Goal: Information Seeking & Learning: Learn about a topic

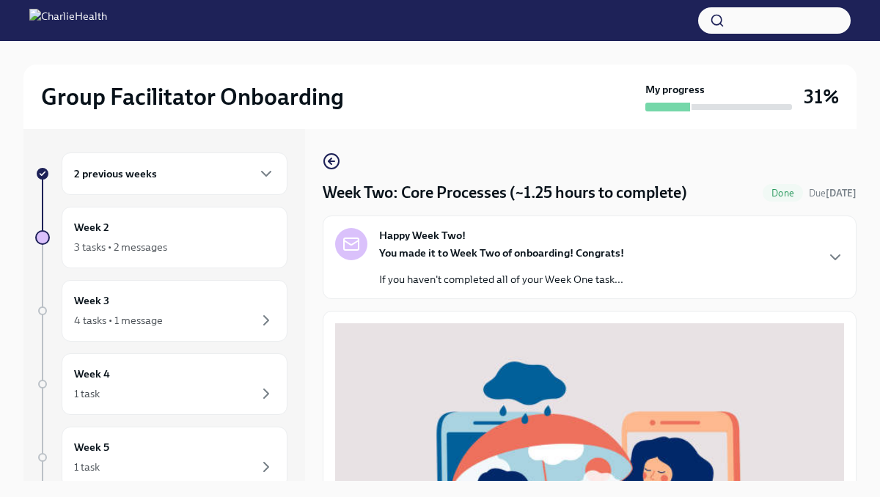
click at [862, 326] on div "Group Facilitator Onboarding My progress 31% 2 previous weeks Week 2 3 tasks • …" at bounding box center [440, 281] width 880 height 481
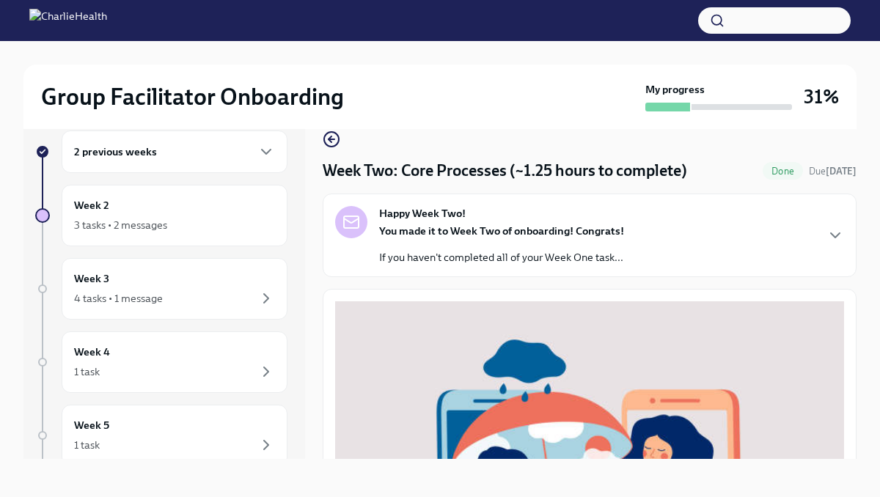
scroll to position [25, 0]
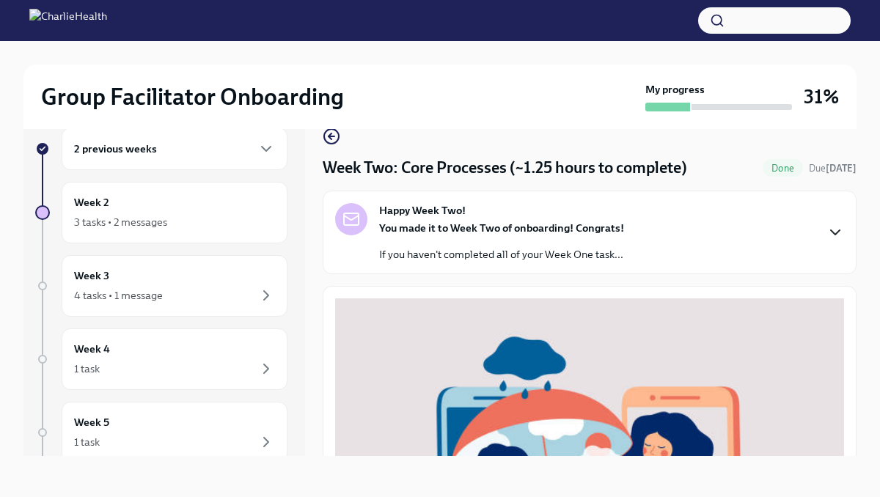
click at [830, 232] on icon "button" at bounding box center [835, 233] width 18 height 18
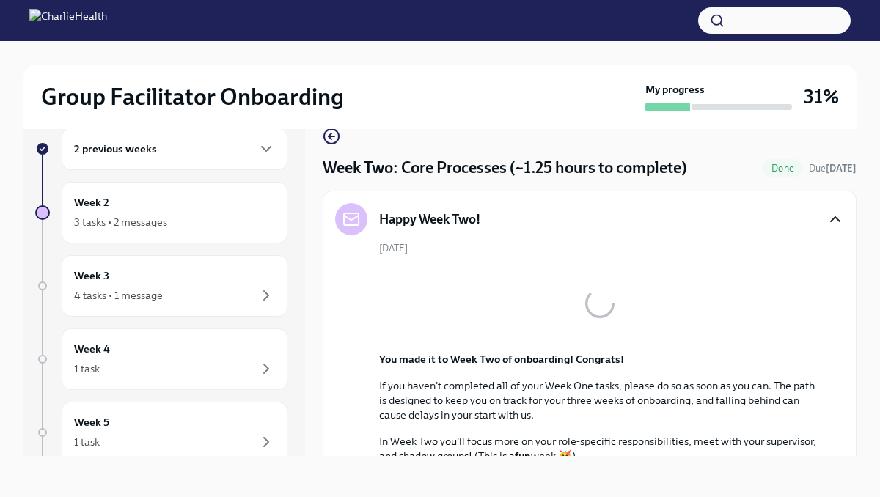
click at [866, 272] on div "Group Facilitator Onboarding My progress 31% 2 previous weeks Week 2 3 tasks • …" at bounding box center [440, 256] width 880 height 481
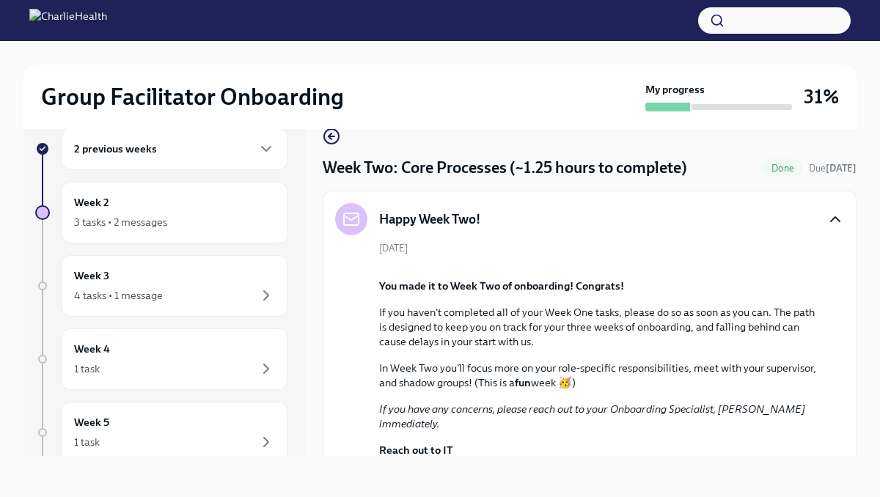
click at [866, 272] on div "Group Facilitator Onboarding My progress 31% 2 previous weeks Week 2 3 tasks • …" at bounding box center [440, 256] width 880 height 481
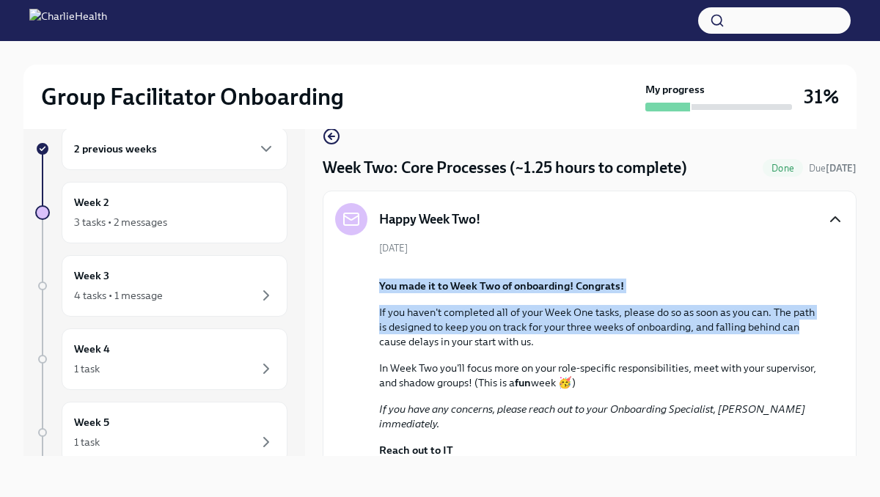
drag, startPoint x: 864, startPoint y: 271, endPoint x: 885, endPoint y: 521, distance: 251.7
click at [879, 496] on html "Group Facilitator Onboarding My progress 31% 2 previous weeks Week 2 3 tasks • …" at bounding box center [440, 236] width 880 height 522
click at [867, 430] on div "Group Facilitator Onboarding My progress 31% 2 previous weeks Week 2 3 tasks • …" at bounding box center [440, 256] width 880 height 481
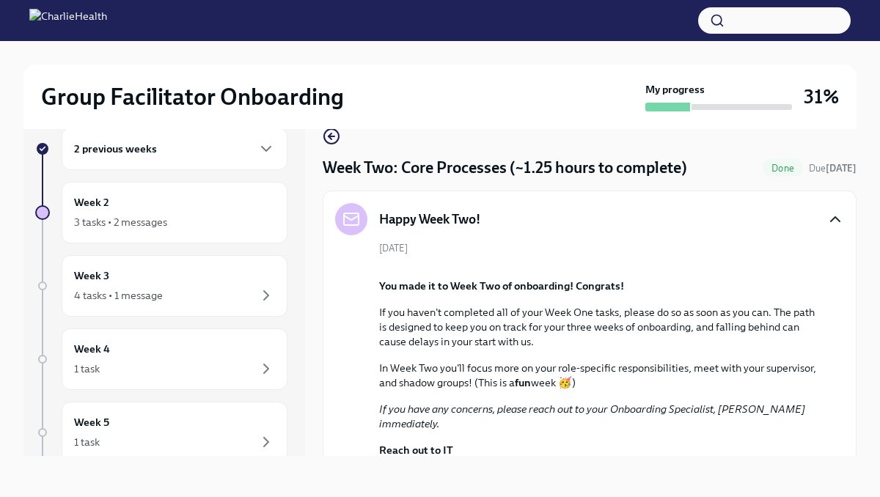
click at [788, 242] on div "[DATE] You made it to Week Two of onboarding! Congrats! If you haven't complete…" at bounding box center [589, 391] width 509 height 301
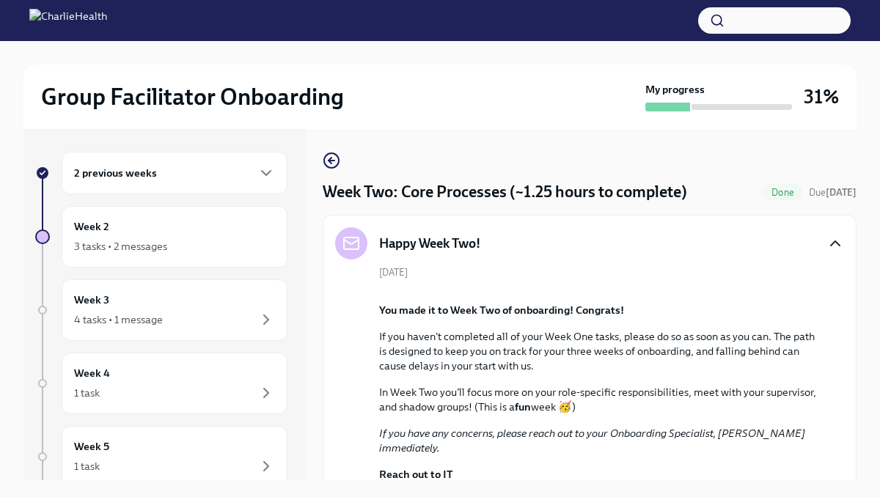
scroll to position [0, 0]
click at [848, 274] on div "Happy Week Two! [DATE] You made it to Week Two of onboarding! Congrats! If you …" at bounding box center [590, 398] width 534 height 364
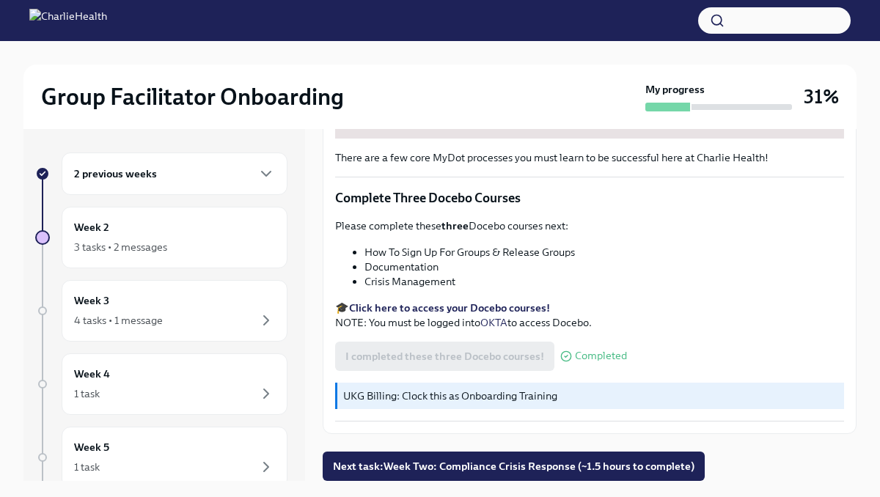
scroll to position [25, 0]
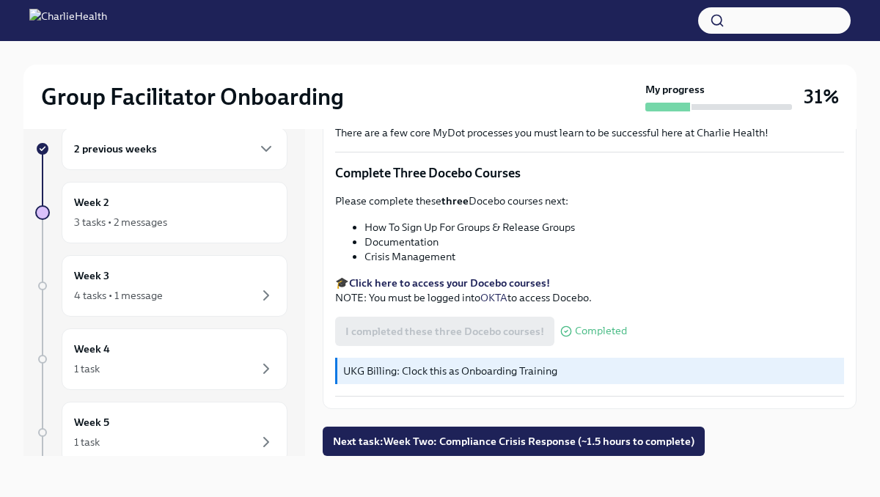
click at [855, 373] on div "There are a few core MyDot processes you must learn to be successful here at Ch…" at bounding box center [590, 86] width 534 height 648
click at [673, 447] on span "Next task : Week Two: Compliance Crisis Response (~1.5 hours to complete)" at bounding box center [514, 441] width 362 height 15
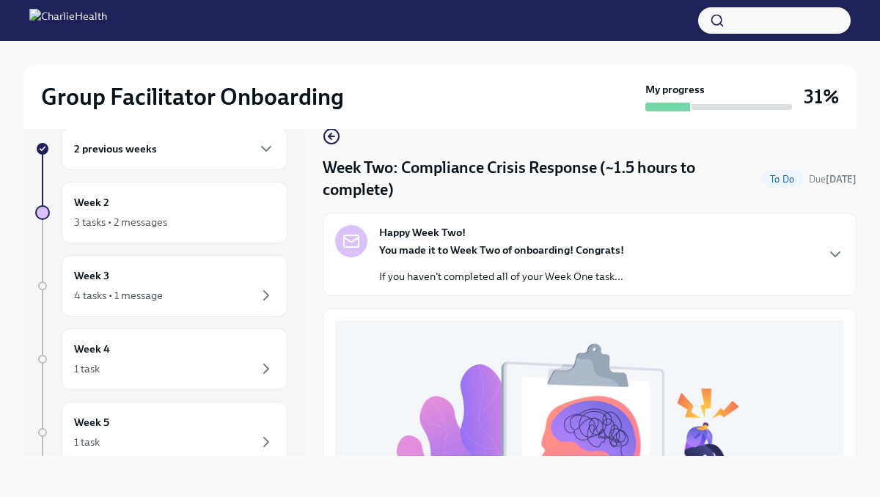
click at [868, 351] on div "Group Facilitator Onboarding My progress 31% 2 previous weeks Week 2 3 tasks • …" at bounding box center [440, 256] width 880 height 481
click at [860, 351] on div "Group Facilitator Onboarding My progress 31% 2 previous weeks Week 2 3 tasks • …" at bounding box center [440, 256] width 880 height 481
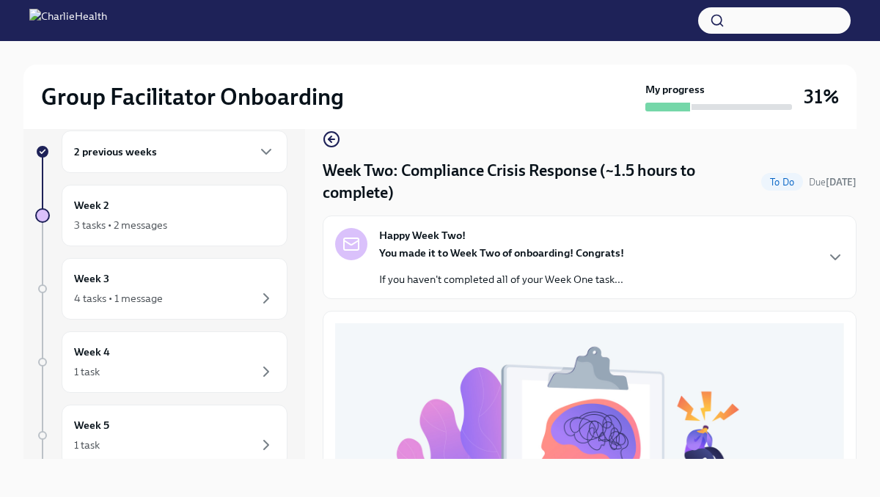
scroll to position [25, 0]
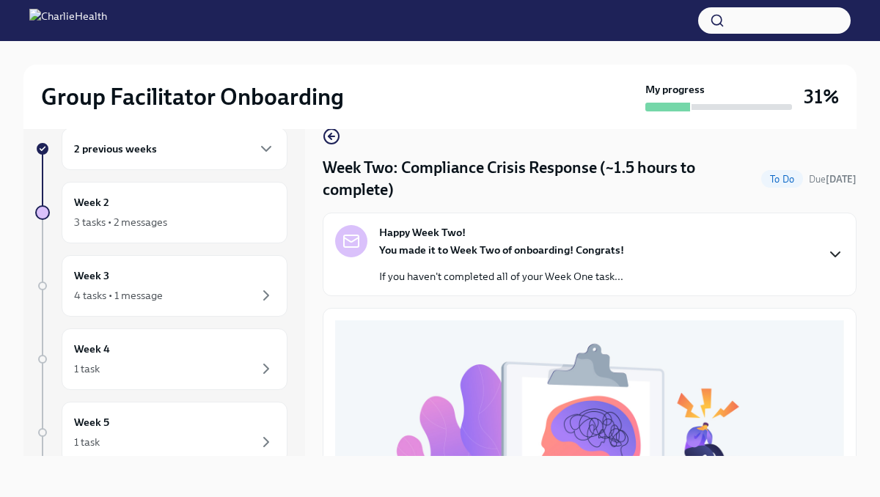
click at [837, 262] on icon "button" at bounding box center [835, 255] width 18 height 18
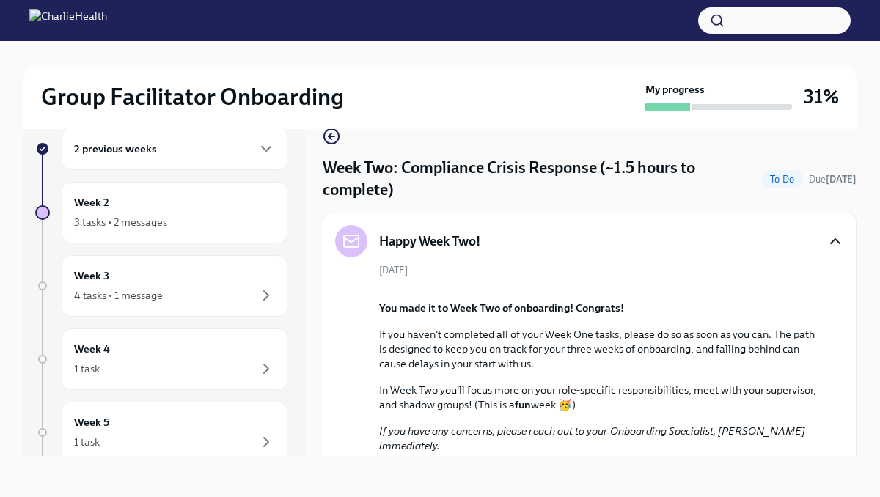
click at [851, 308] on div "Happy Week Two! [DATE] You made it to Week Two of onboarding! Congrats! If you …" at bounding box center [590, 395] width 534 height 364
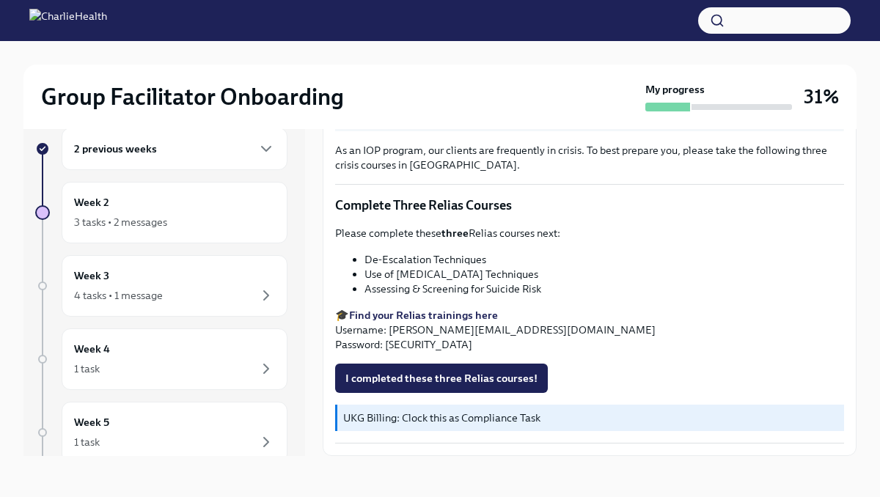
scroll to position [975, 0]
click at [865, 301] on div "Group Facilitator Onboarding My progress 31% 2 previous weeks Week 2 3 tasks • …" at bounding box center [440, 256] width 880 height 481
click at [785, 312] on p "🎓 Find your Relias trainings here Username: [PERSON_NAME][EMAIL_ADDRESS][DOMAIN…" at bounding box center [589, 330] width 509 height 44
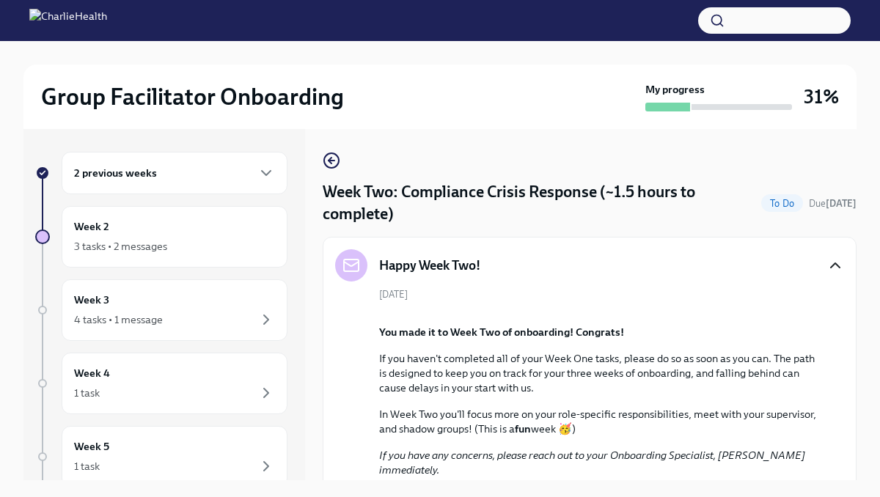
scroll to position [0, 0]
click at [837, 266] on icon "button" at bounding box center [835, 266] width 9 height 4
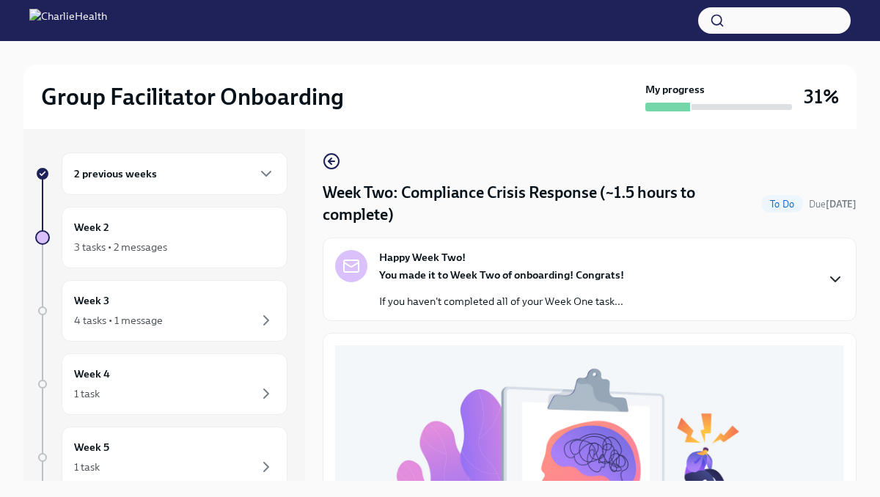
click at [865, 321] on div "Group Facilitator Onboarding My progress 31% 2 previous weeks Week 2 3 tasks • …" at bounding box center [440, 281] width 880 height 481
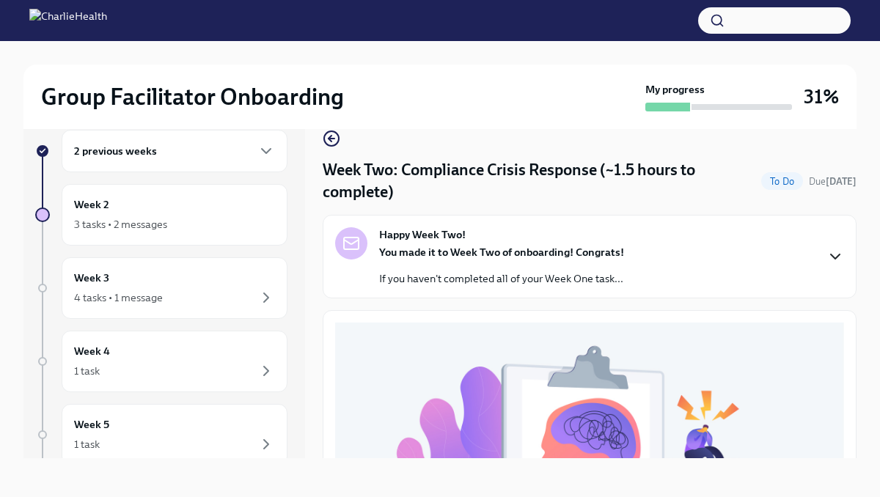
scroll to position [25, 0]
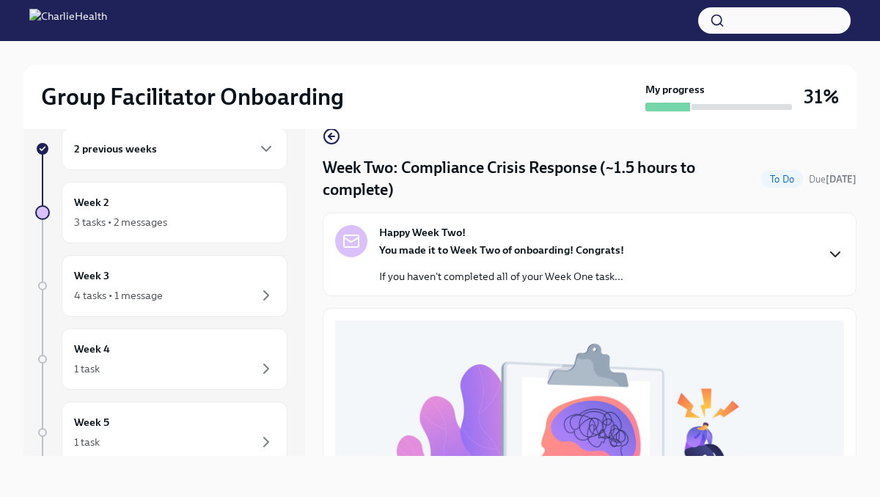
click at [857, 320] on div "Group Facilitator Onboarding My progress 31% 2 previous weeks Week 2 3 tasks • …" at bounding box center [440, 256] width 880 height 481
click at [846, 252] on div "Happy Week Two! You made it to Week Two of onboarding! Congrats! If you haven't…" at bounding box center [590, 255] width 534 height 84
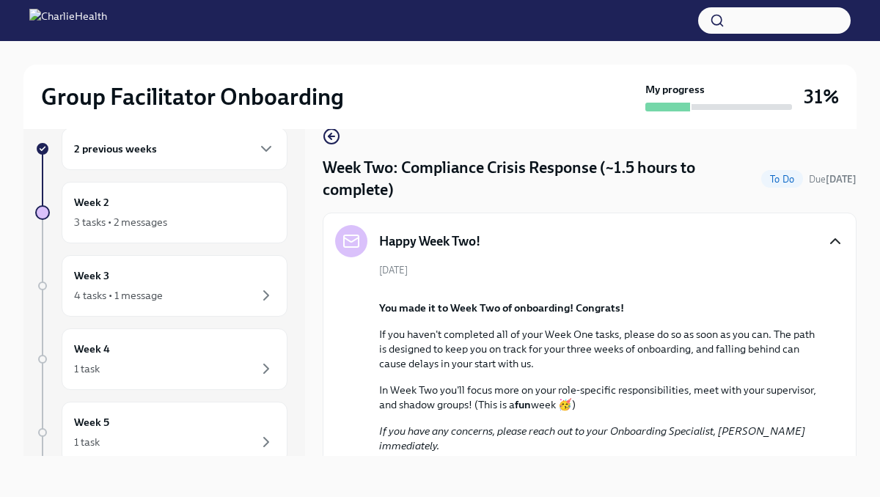
click at [862, 288] on div "Group Facilitator Onboarding My progress 31% 2 previous weeks Week 2 3 tasks • …" at bounding box center [440, 256] width 880 height 481
click at [133, 221] on div "3 tasks • 2 messages" at bounding box center [120, 222] width 93 height 15
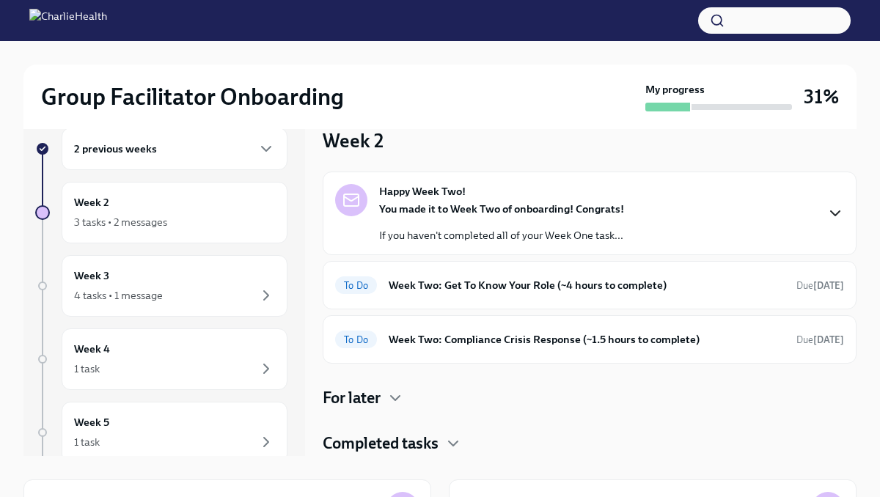
click at [836, 213] on icon "button" at bounding box center [835, 214] width 18 height 18
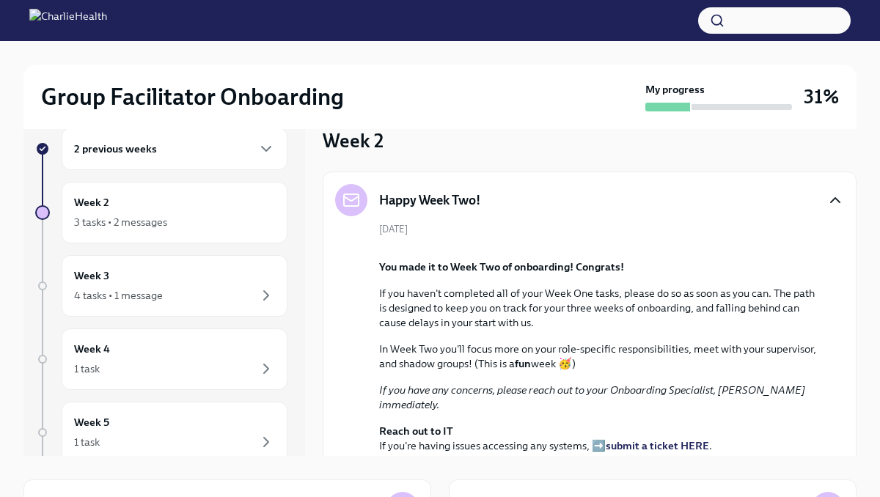
click at [851, 270] on div "Happy Week Two! [DATE] You made it to Week Two of onboarding! Congrats! If you …" at bounding box center [590, 354] width 534 height 364
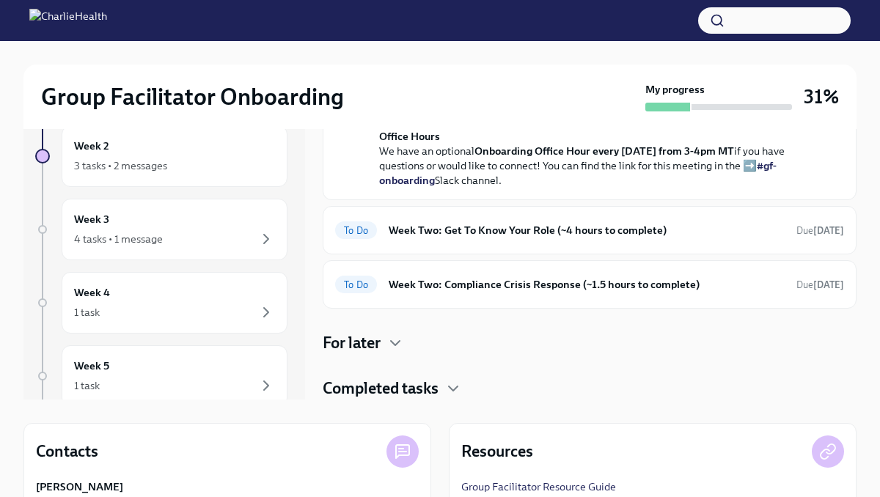
scroll to position [84, 0]
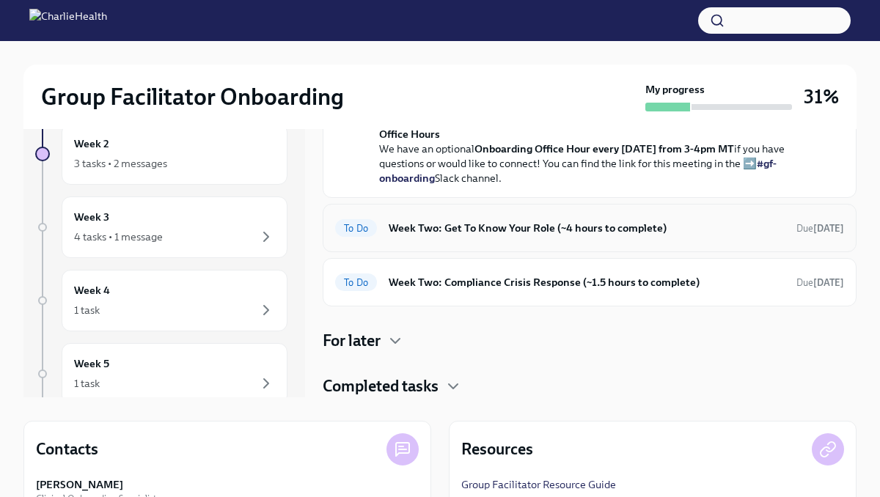
click at [587, 234] on h6 "Week Two: Get To Know Your Role (~4 hours to complete)" at bounding box center [587, 228] width 396 height 16
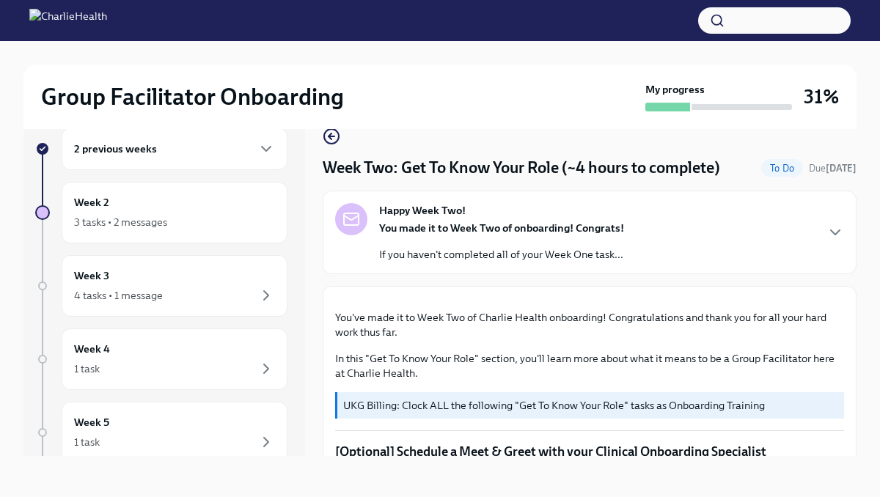
click at [870, 300] on div "Group Facilitator Onboarding My progress 31% 2 previous weeks Week 2 3 tasks • …" at bounding box center [440, 256] width 880 height 481
drag, startPoint x: 863, startPoint y: 302, endPoint x: 870, endPoint y: 502, distance: 200.3
click at [870, 496] on html "Group Facilitator Onboarding My progress 31% 2 previous weeks Week 2 3 tasks • …" at bounding box center [440, 236] width 880 height 522
click at [869, 293] on div "Group Facilitator Onboarding My progress 31% 2 previous weeks Week 2 3 tasks • …" at bounding box center [440, 256] width 880 height 481
drag, startPoint x: 869, startPoint y: 293, endPoint x: 796, endPoint y: 549, distance: 266.7
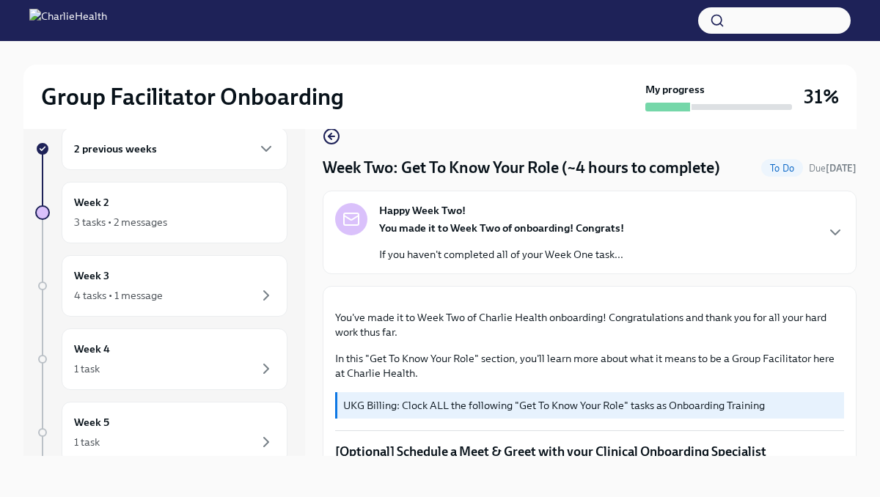
click at [796, 496] on html "Group Facilitator Onboarding My progress 31% 2 previous weeks Week 2 3 tasks • …" at bounding box center [440, 236] width 880 height 522
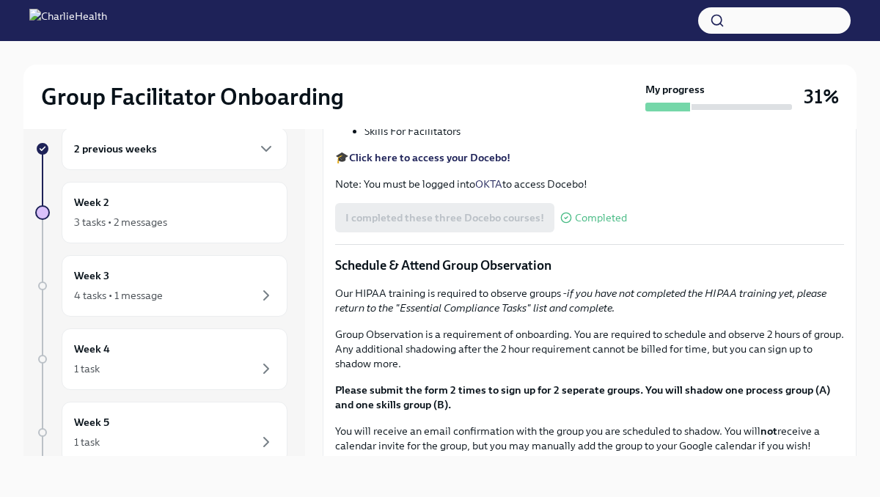
scroll to position [557, 0]
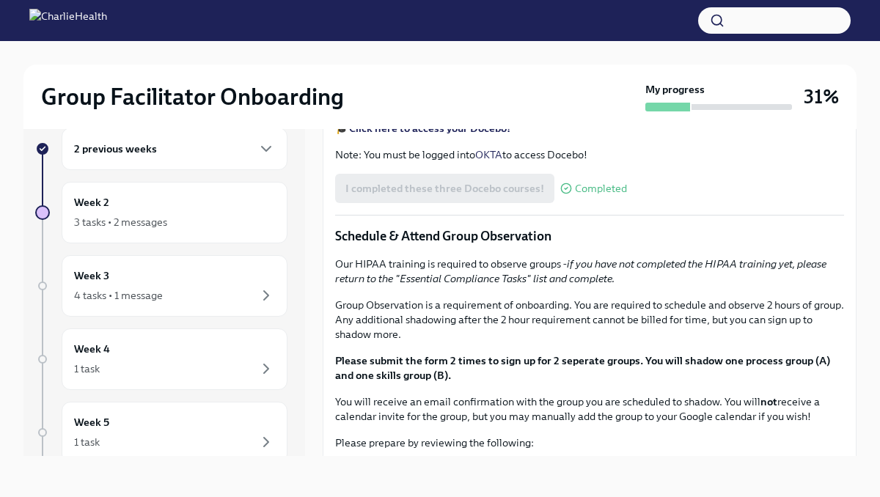
click at [871, 275] on div "Group Facilitator Onboarding My progress 31% 2 previous weeks Week 2 3 tasks • …" at bounding box center [440, 256] width 880 height 481
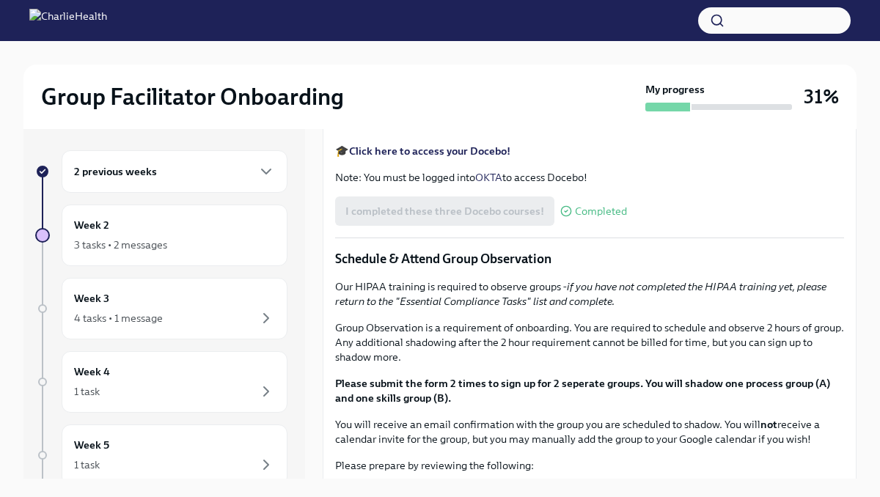
scroll to position [0, 0]
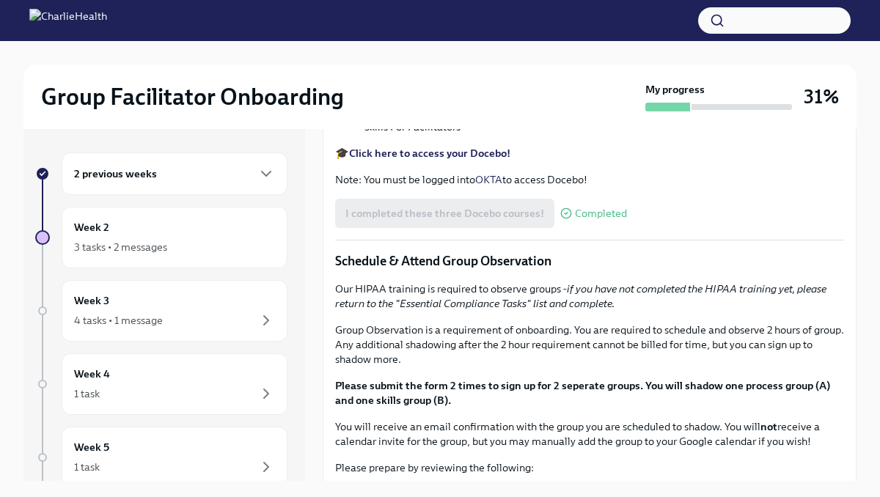
click at [855, 276] on div "You've made it to Week Two of Charlie Health onboarding! Congratulations and th…" at bounding box center [590, 312] width 534 height 1117
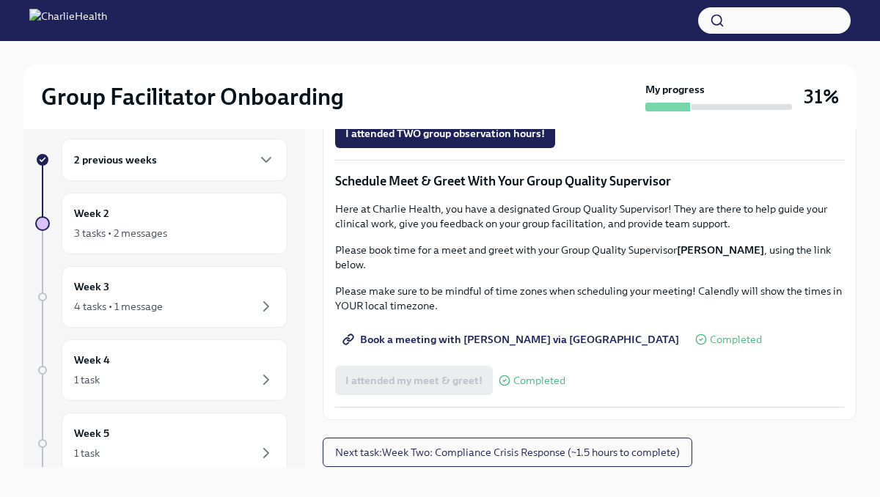
scroll to position [25, 0]
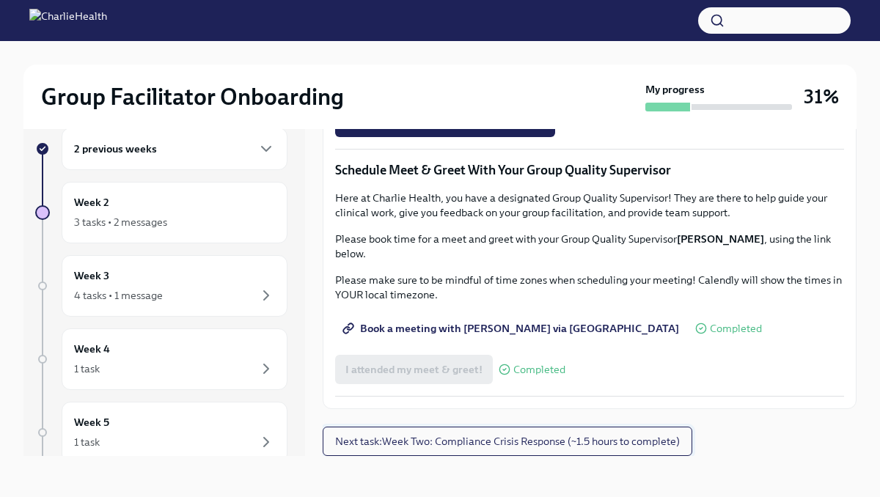
click at [628, 447] on span "Next task : Week Two: Compliance Crisis Response (~1.5 hours to complete)" at bounding box center [507, 441] width 345 height 15
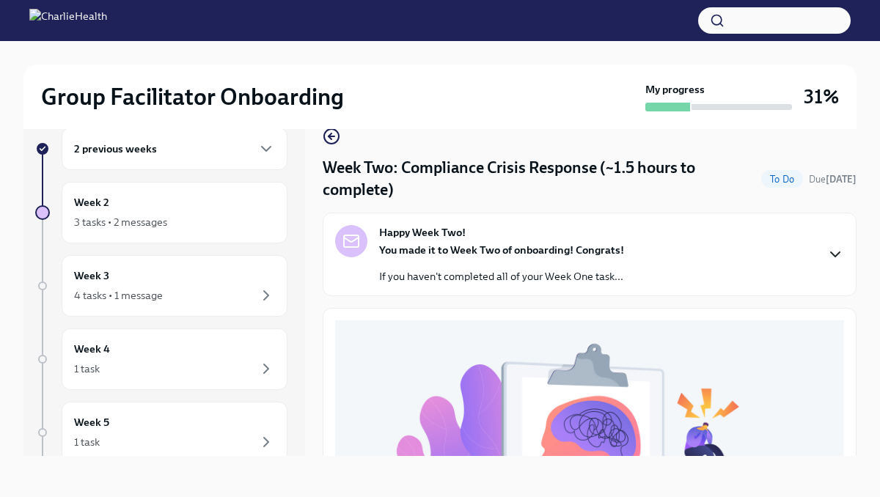
click at [827, 255] on icon "button" at bounding box center [835, 255] width 18 height 18
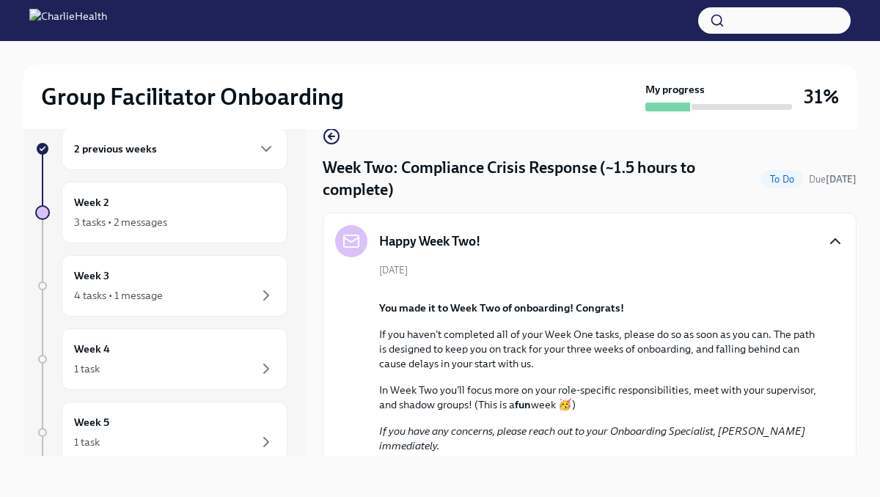
click at [858, 267] on div "Group Facilitator Onboarding My progress 31% 2 previous weeks Week 2 3 tasks • …" at bounding box center [440, 256] width 880 height 481
click at [862, 271] on div "Group Facilitator Onboarding My progress 31% 2 previous weeks Week 2 3 tasks • …" at bounding box center [440, 256] width 880 height 481
click at [870, 277] on div "Group Facilitator Onboarding My progress 31% 2 previous weeks Week 2 3 tasks • …" at bounding box center [440, 256] width 880 height 481
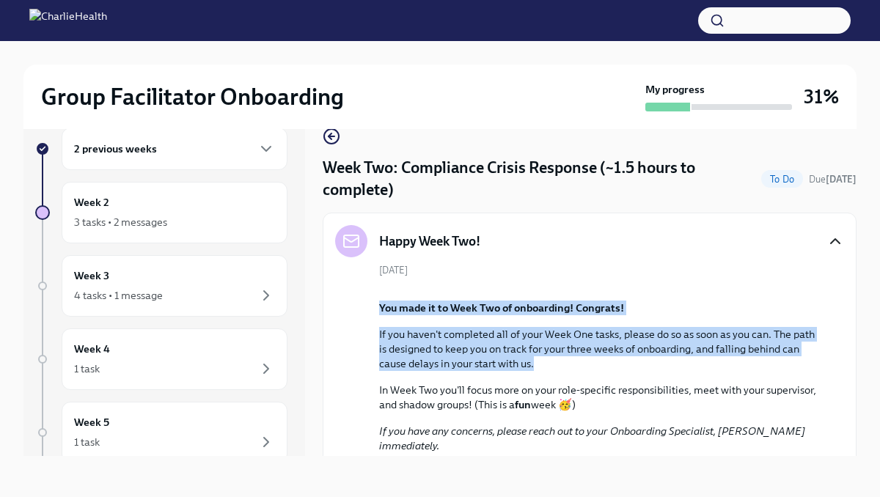
drag, startPoint x: 864, startPoint y: 279, endPoint x: 835, endPoint y: 543, distance: 266.3
click at [835, 496] on html "Group Facilitator Onboarding My progress 31% 2 previous weeks Week 2 3 tasks • …" at bounding box center [440, 236] width 880 height 522
click at [869, 422] on div "Group Facilitator Onboarding My progress 31% 2 previous weeks Week 2 3 tasks • …" at bounding box center [440, 256] width 880 height 481
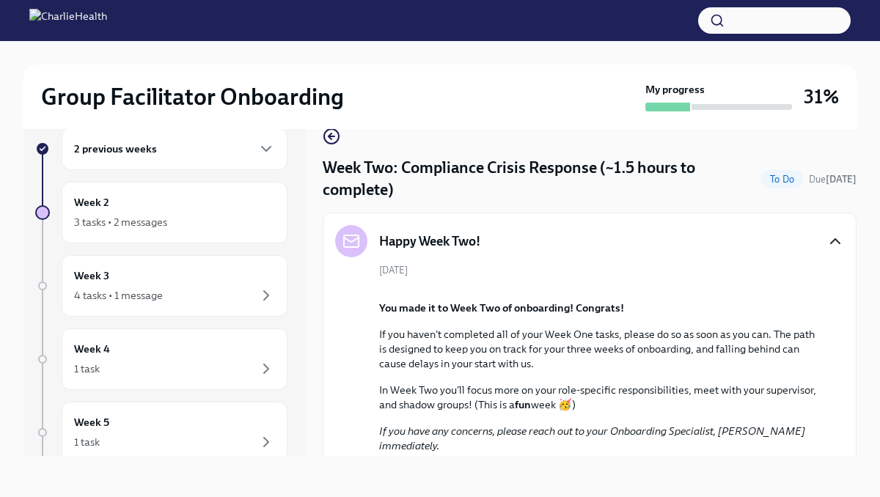
click at [835, 246] on icon "button" at bounding box center [835, 241] width 18 height 18
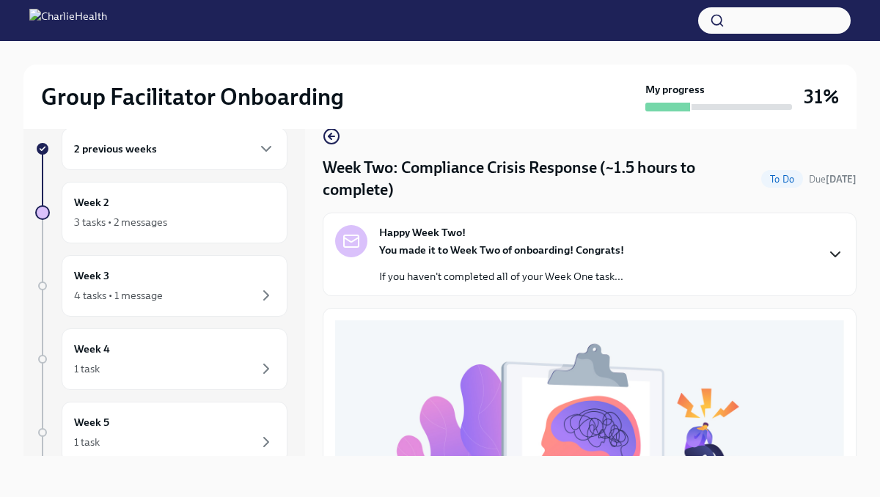
click at [835, 246] on icon "button" at bounding box center [835, 255] width 18 height 18
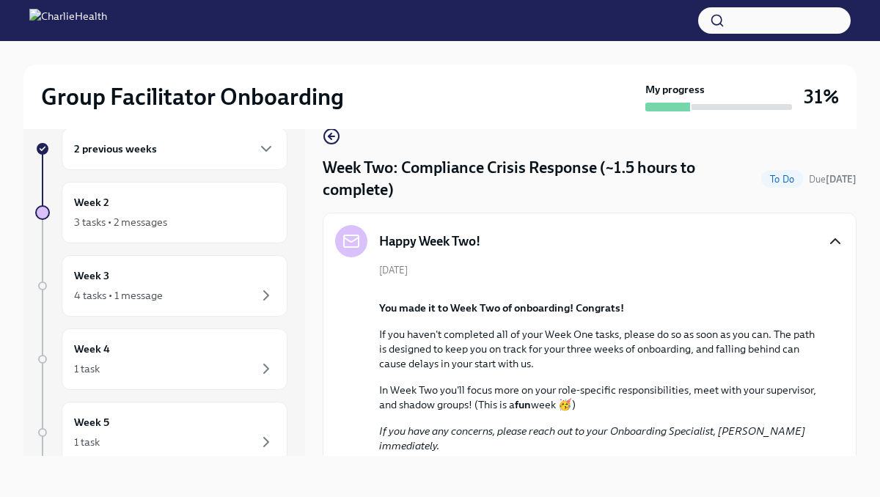
click at [832, 304] on div "[DATE] You made it to Week Two of onboarding! Congrats! If you haven't complete…" at bounding box center [589, 413] width 509 height 301
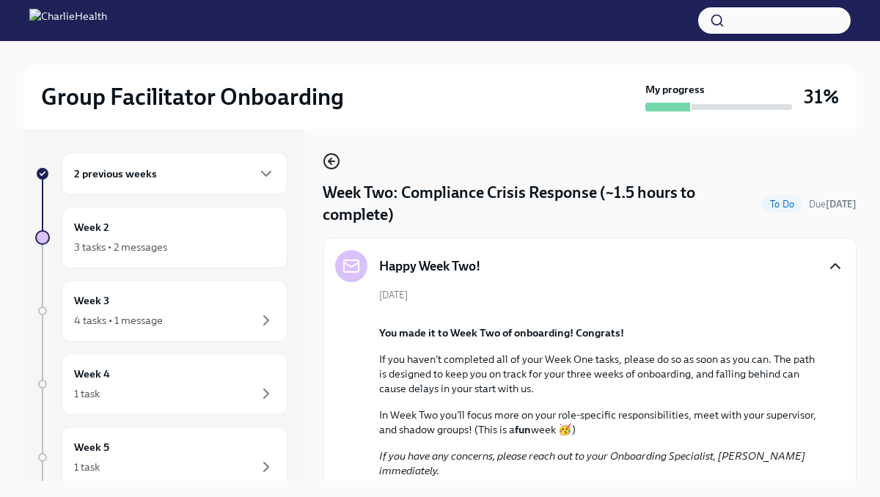
click at [333, 164] on icon "button" at bounding box center [332, 162] width 18 height 18
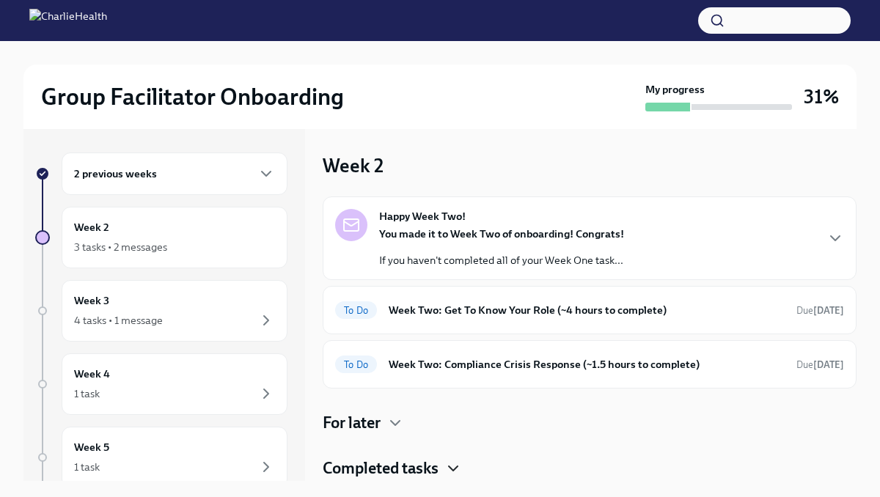
click at [450, 472] on icon "button" at bounding box center [453, 469] width 18 height 18
click at [603, 466] on div "Completed tasks" at bounding box center [590, 469] width 534 height 22
click at [445, 472] on div "Completed tasks" at bounding box center [590, 469] width 534 height 22
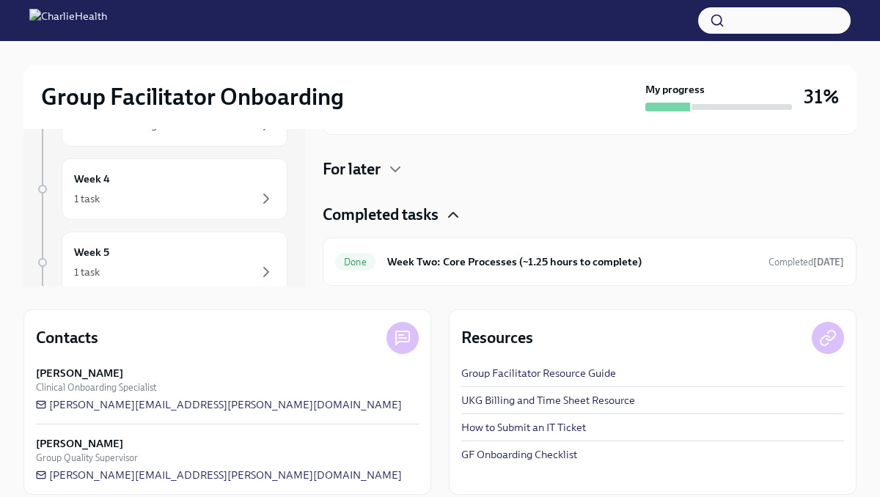
scroll to position [205, 0]
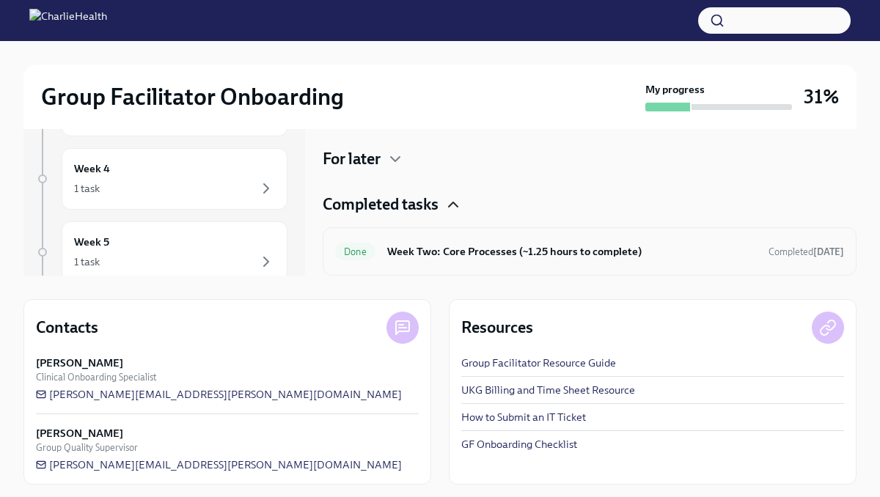
click at [623, 260] on div "Done Week Two: Core Processes (~1.25 hours to complete) Completed [DATE]" at bounding box center [589, 251] width 509 height 23
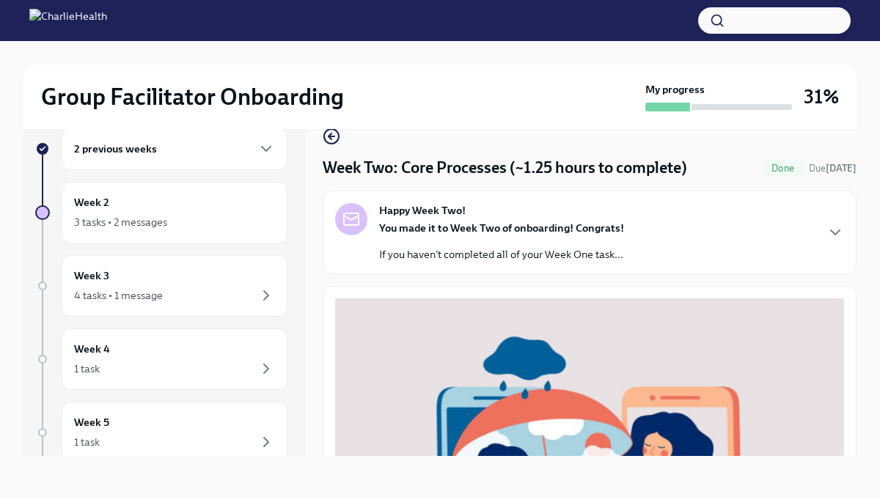
scroll to position [25, 0]
click at [862, 301] on div "Group Facilitator Onboarding My progress 31% 2 previous weeks Week 2 3 tasks • …" at bounding box center [440, 256] width 880 height 481
click at [859, 304] on div "Group Facilitator Onboarding My progress 31% 2 previous weeks Week 2 3 tasks • …" at bounding box center [440, 256] width 880 height 481
click at [868, 282] on div "Group Facilitator Onboarding My progress 31% 2 previous weeks Week 2 3 tasks • …" at bounding box center [440, 256] width 880 height 481
click at [857, 285] on div "Group Facilitator Onboarding My progress 31% 2 previous weeks Week 2 3 tasks • …" at bounding box center [440, 256] width 880 height 481
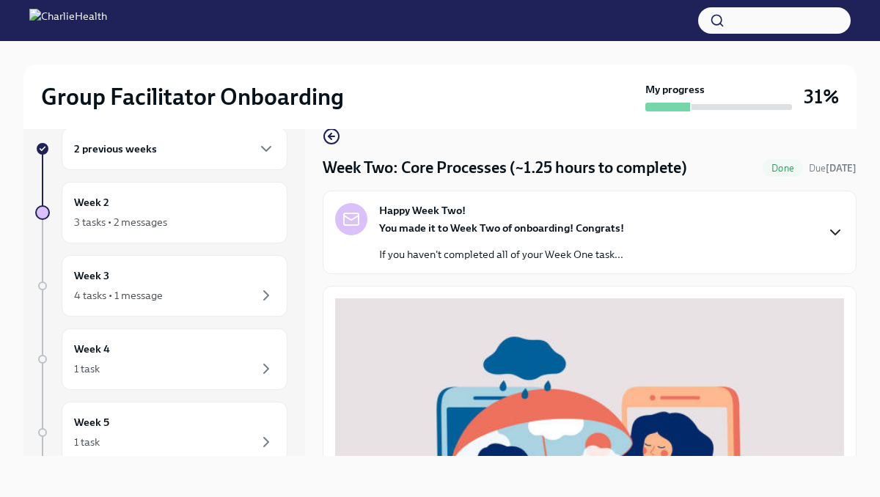
click at [837, 236] on icon "button" at bounding box center [835, 233] width 18 height 18
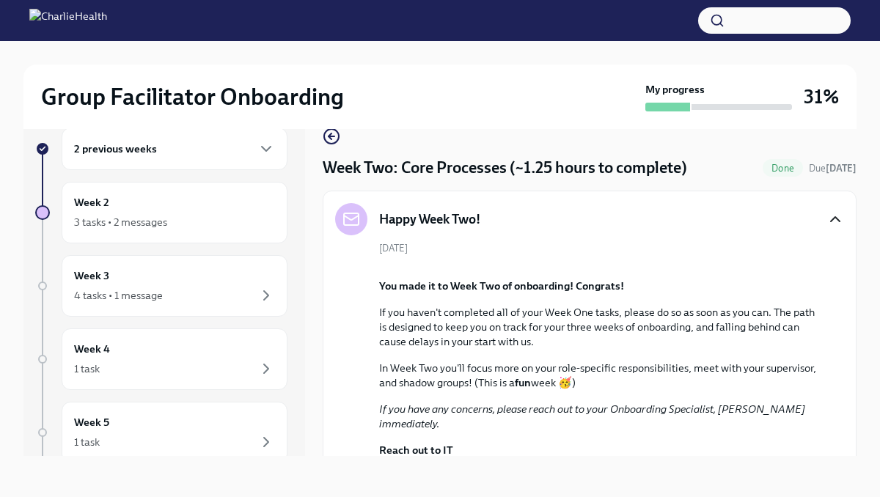
click at [831, 348] on div "[DATE] You made it to Week Two of onboarding! Congrats! If you haven't complete…" at bounding box center [589, 391] width 509 height 301
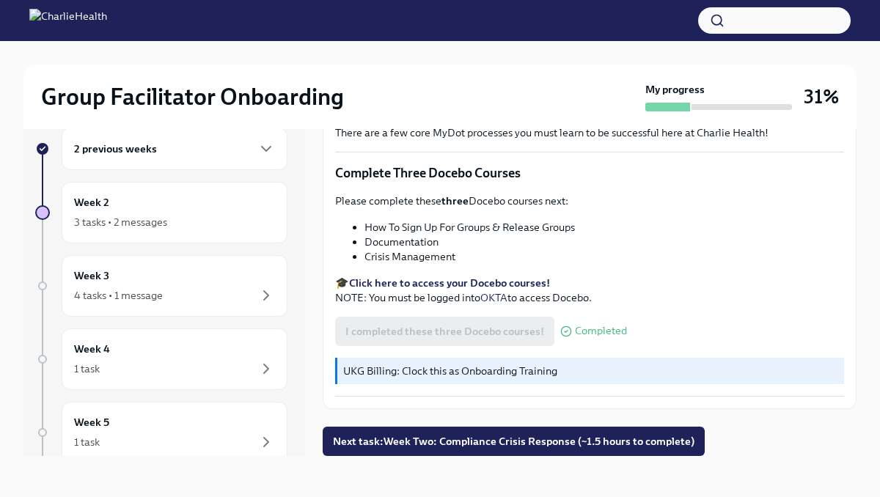
scroll to position [1005, 0]
click at [675, 232] on li "How To Sign Up For Groups & Release Groups" at bounding box center [604, 227] width 480 height 15
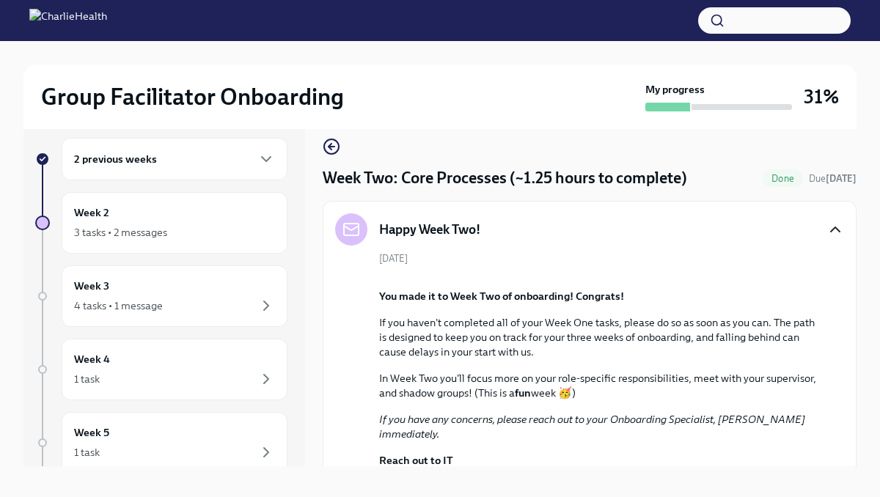
scroll to position [0, 0]
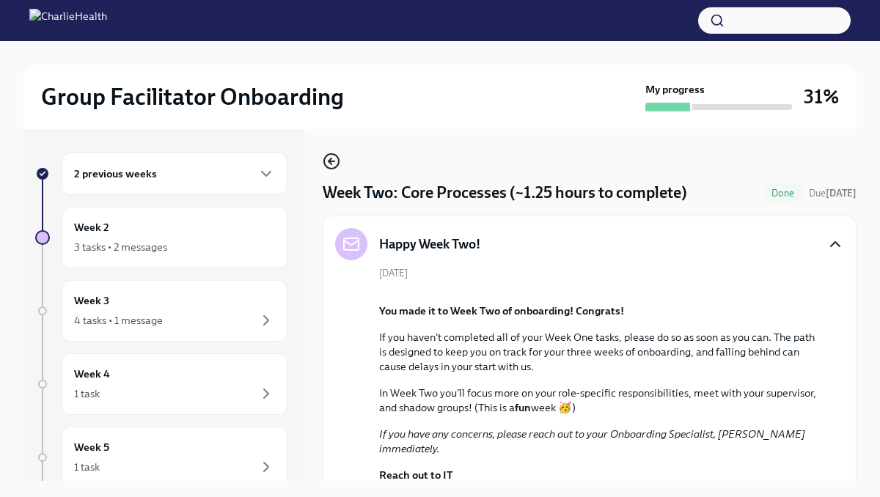
click at [326, 161] on icon "button" at bounding box center [332, 162] width 18 height 18
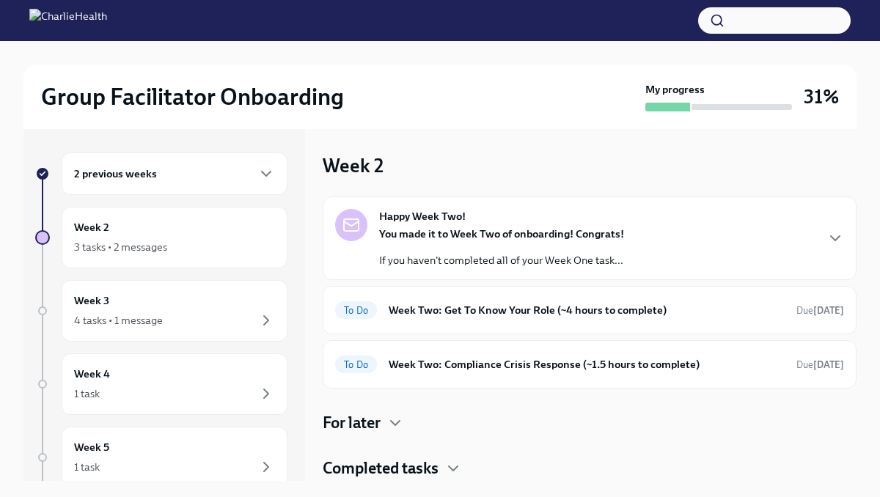
click at [505, 414] on div "For later" at bounding box center [590, 423] width 534 height 22
click at [546, 413] on div "For later" at bounding box center [590, 423] width 534 height 22
click at [507, 420] on div "For later" at bounding box center [590, 423] width 534 height 22
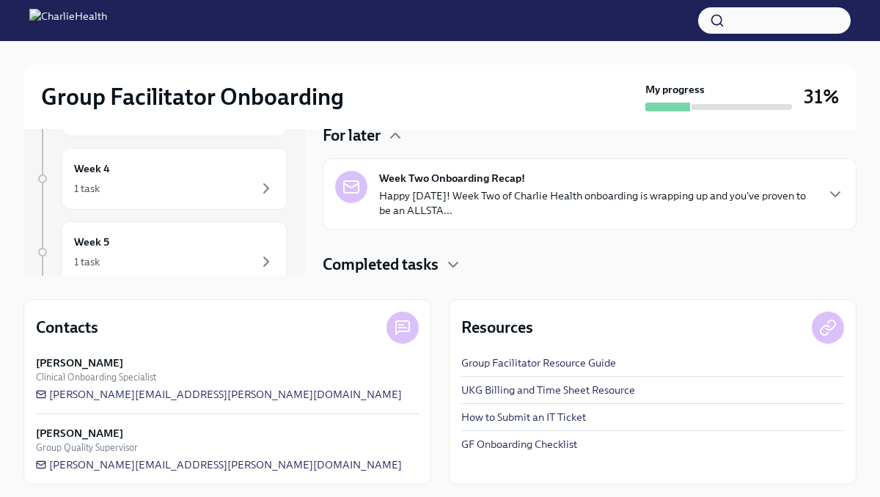
scroll to position [210, 0]
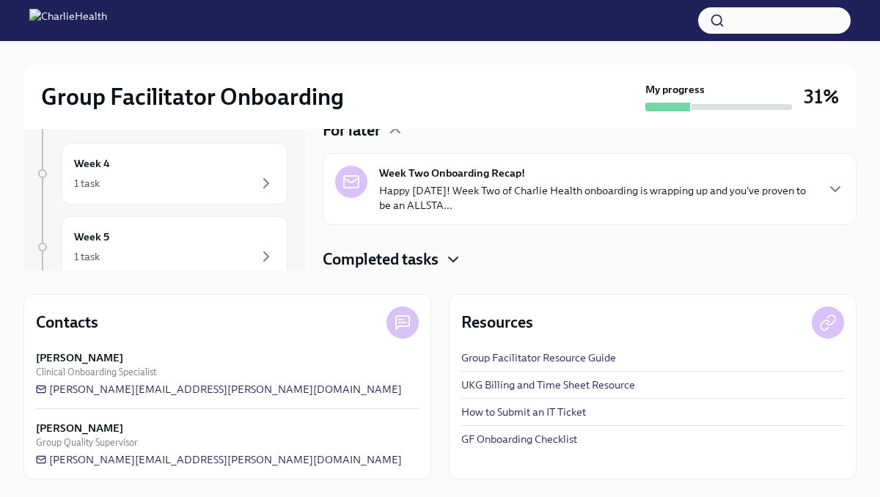
click at [446, 260] on icon "button" at bounding box center [453, 260] width 18 height 18
click at [514, 251] on div "Completed tasks" at bounding box center [590, 260] width 534 height 22
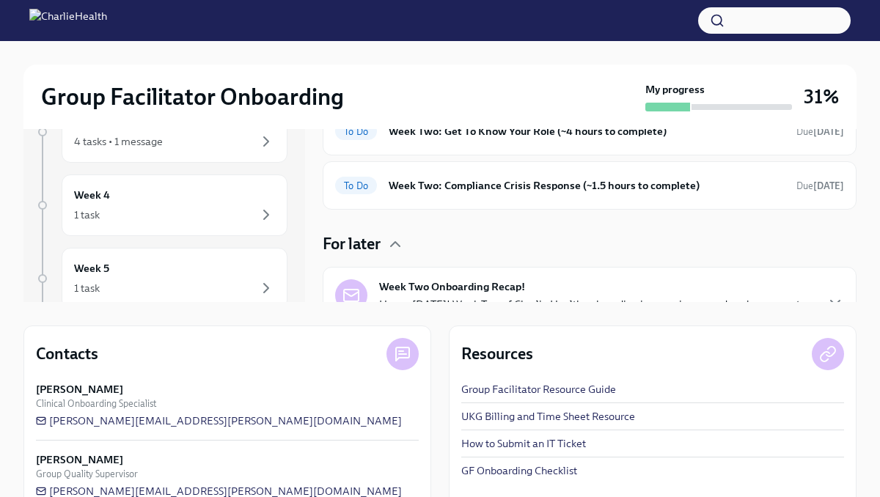
scroll to position [152, 0]
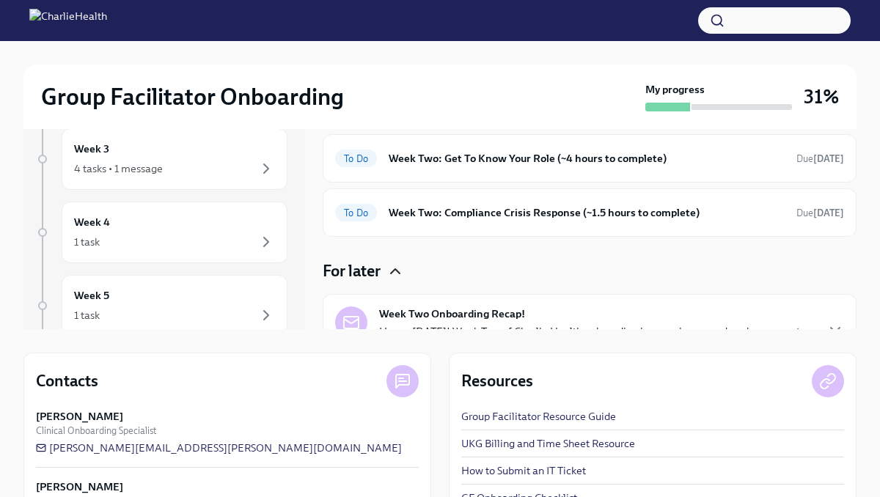
click at [390, 276] on icon "button" at bounding box center [395, 272] width 18 height 18
click at [439, 312] on h4 "Completed tasks" at bounding box center [381, 317] width 116 height 22
click at [454, 313] on icon "button" at bounding box center [453, 317] width 18 height 18
click at [455, 315] on icon "button" at bounding box center [453, 317] width 9 height 4
click at [397, 275] on icon "button" at bounding box center [395, 272] width 18 height 18
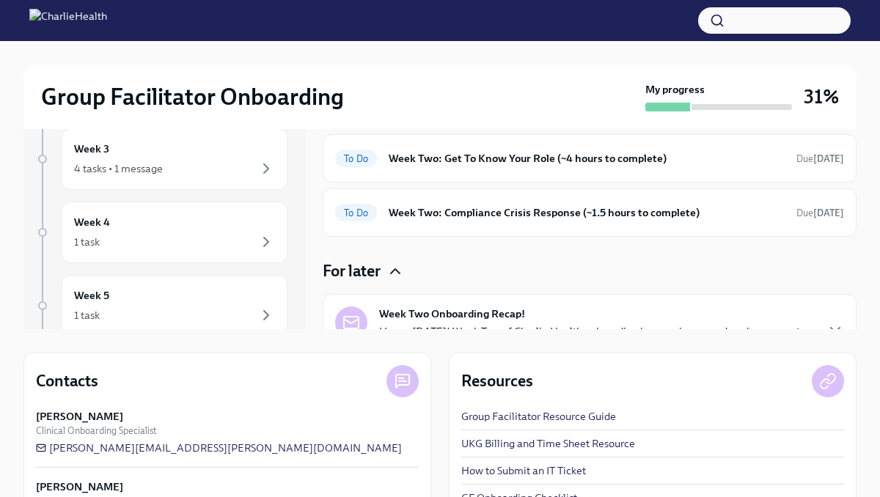
click at [397, 276] on icon "button" at bounding box center [395, 272] width 18 height 18
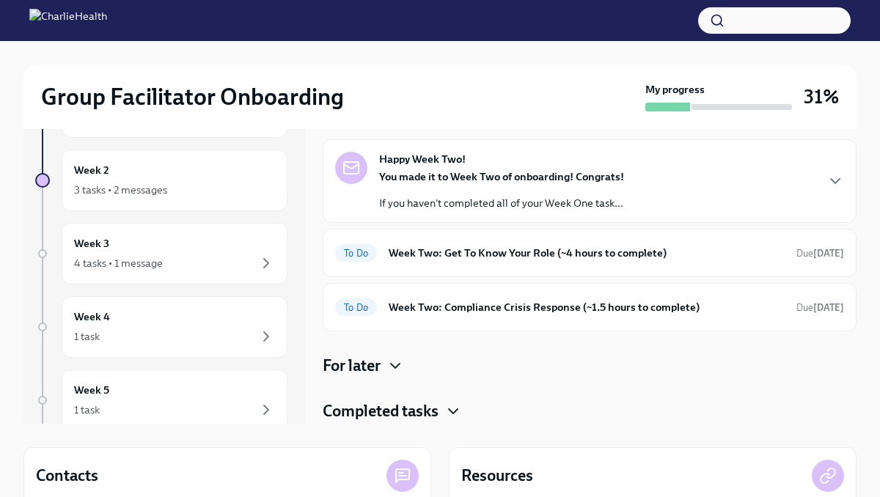
scroll to position [5, 0]
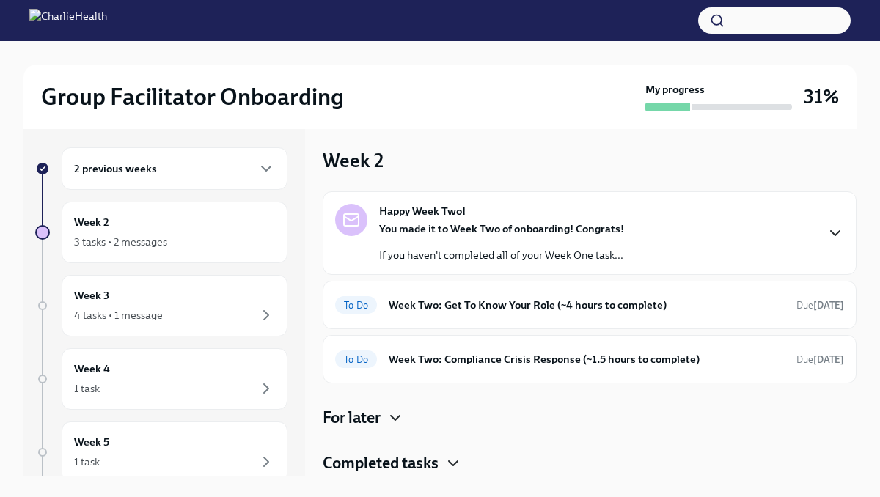
click at [832, 230] on icon "button" at bounding box center [835, 233] width 18 height 18
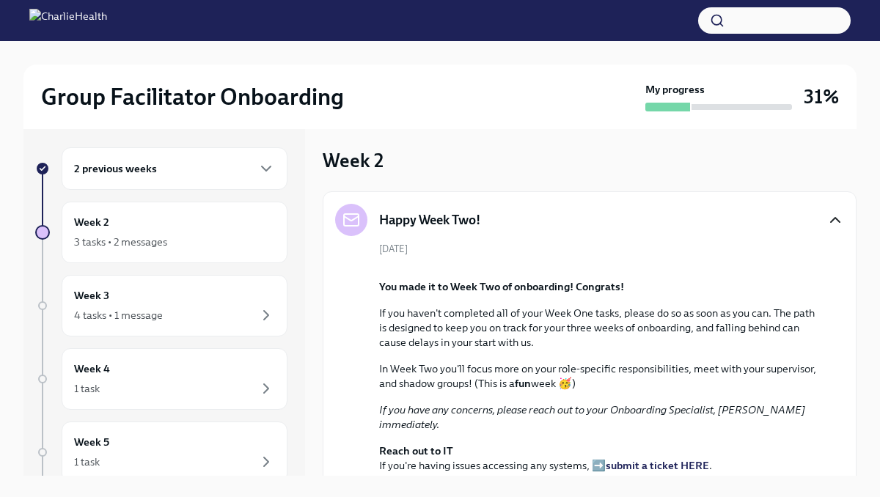
click at [809, 319] on p "If you haven't completed all of your Week One tasks, please do so as soon as yo…" at bounding box center [599, 328] width 441 height 44
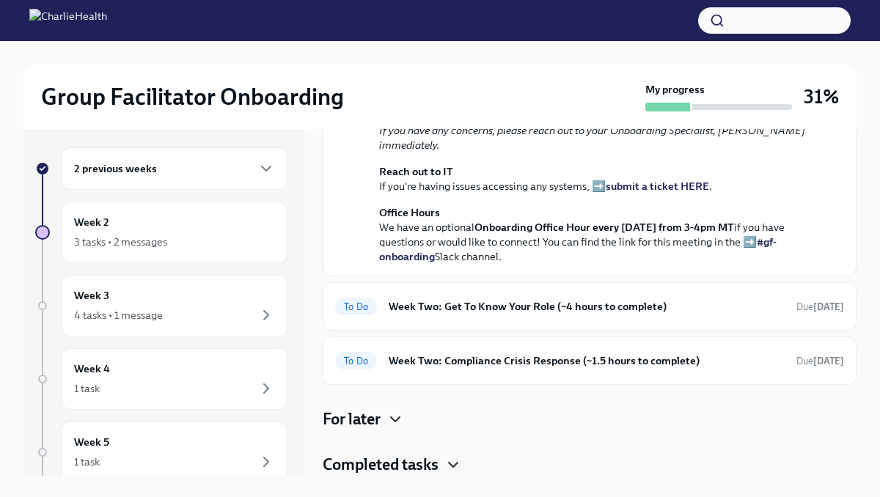
scroll to position [64, 0]
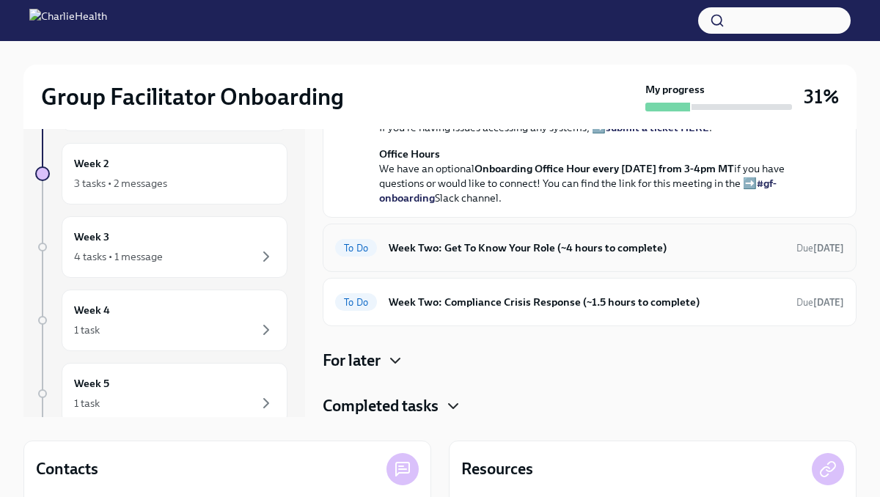
click at [799, 260] on div "To Do Week Two: Get To Know Your Role (~4 hours to complete) Due [DATE]" at bounding box center [590, 248] width 534 height 48
click at [591, 252] on h6 "Week Two: Get To Know Your Role (~4 hours to complete)" at bounding box center [587, 248] width 396 height 16
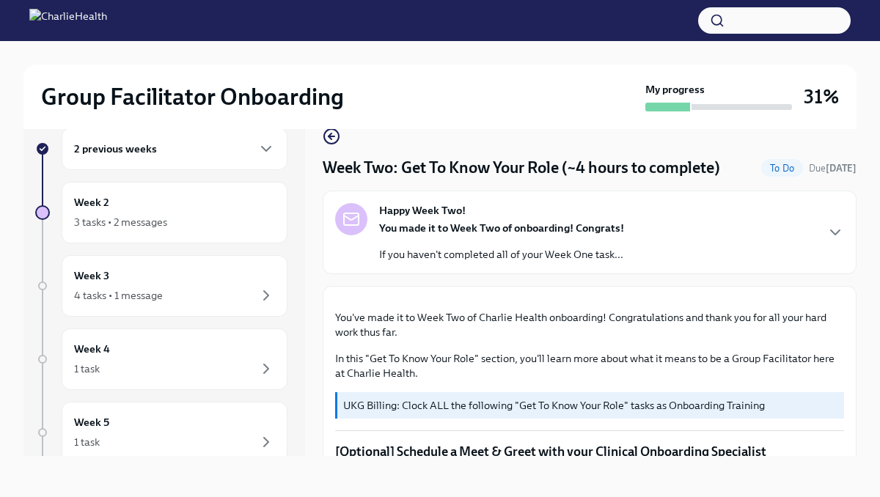
click at [858, 345] on div "Group Facilitator Onboarding My progress 31% 2 previous weeks Week 2 3 tasks • …" at bounding box center [440, 256] width 880 height 481
drag, startPoint x: 858, startPoint y: 343, endPoint x: 837, endPoint y: 539, distance: 197.0
click at [837, 496] on html "Group Facilitator Onboarding My progress 31% 2 previous weeks Week 2 3 tasks • …" at bounding box center [440, 236] width 880 height 522
click at [859, 326] on div "Group Facilitator Onboarding My progress 31% 2 previous weeks Week 2 3 tasks • …" at bounding box center [440, 256] width 880 height 481
click at [829, 232] on icon "button" at bounding box center [835, 233] width 18 height 18
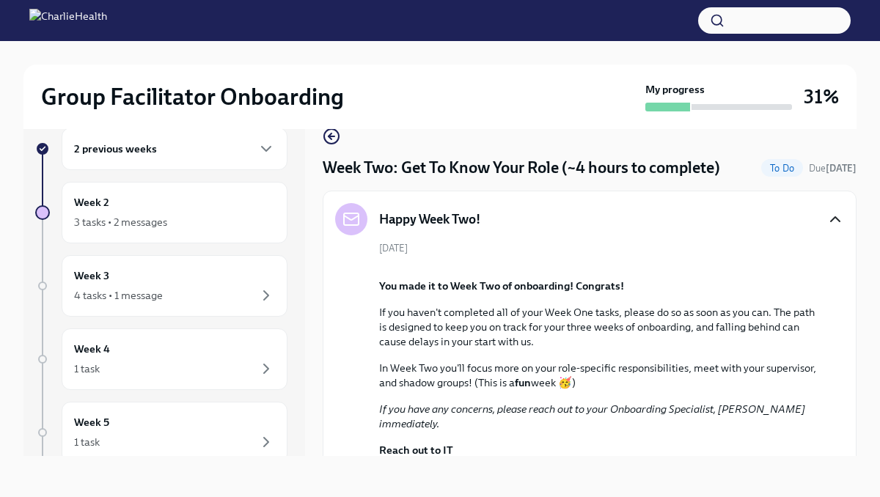
click at [835, 292] on div "[DATE] You made it to Week Two of onboarding! Congrats! If you haven't complete…" at bounding box center [589, 391] width 509 height 301
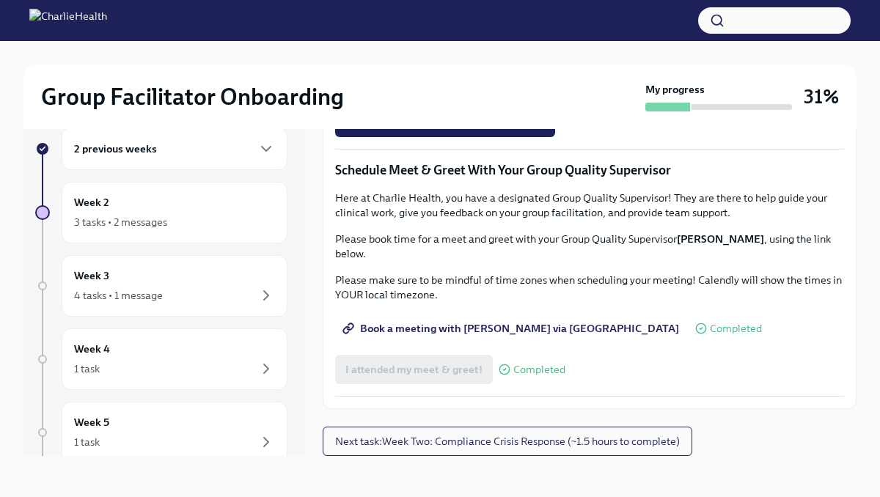
scroll to position [1841, 0]
click at [625, 436] on span "Next task : Week Two: Compliance Crisis Response (~1.5 hours to complete)" at bounding box center [507, 441] width 345 height 15
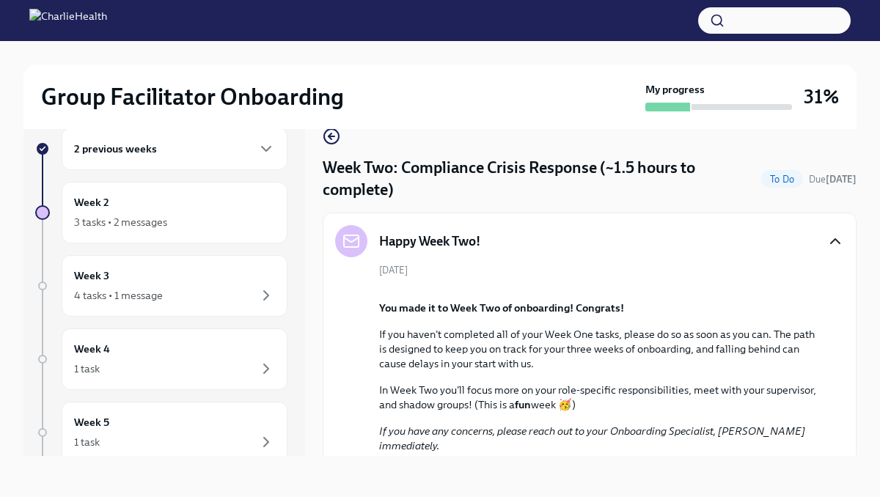
click at [862, 237] on div "Group Facilitator Onboarding My progress 31% 2 previous weeks Week 2 3 tasks • …" at bounding box center [440, 256] width 880 height 481
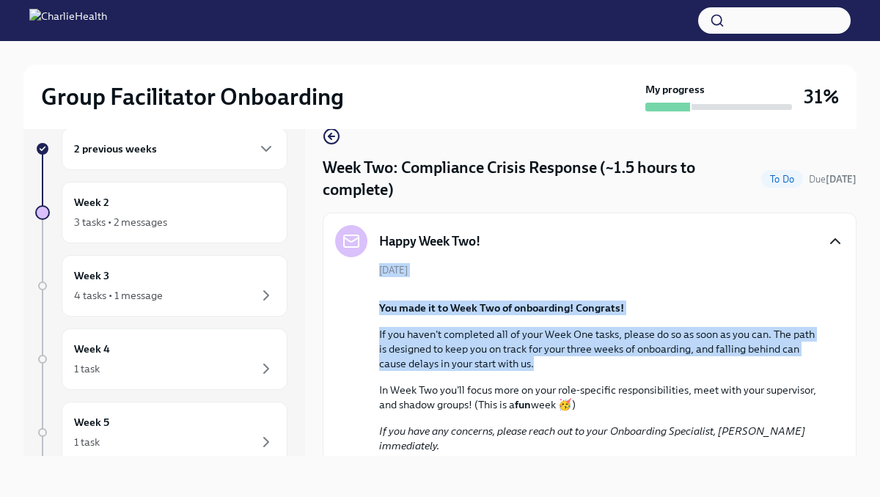
drag, startPoint x: 858, startPoint y: 244, endPoint x: 815, endPoint y: 549, distance: 307.3
click at [815, 496] on html "Group Facilitator Onboarding My progress 31% 2 previous weeks Week 2 3 tasks • …" at bounding box center [440, 236] width 880 height 522
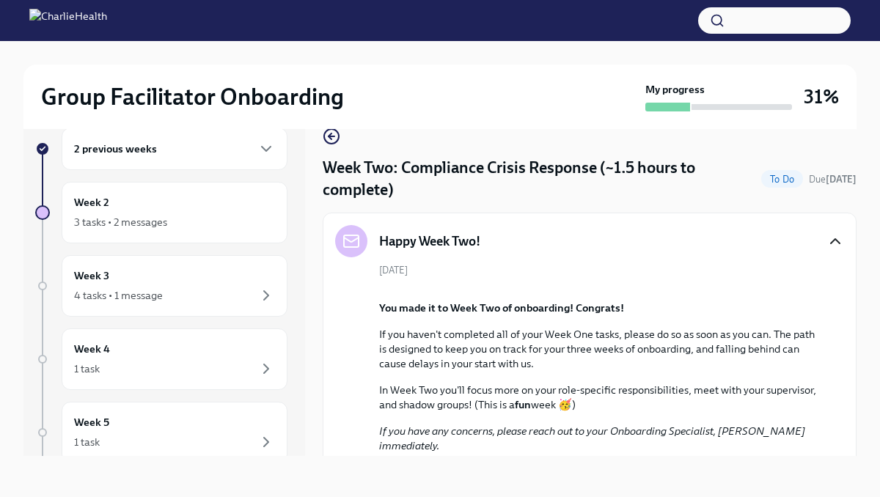
click at [851, 413] on div "Happy Week Two! [DATE] You made it to Week Two of onboarding! Congrats! If you …" at bounding box center [590, 395] width 534 height 364
click at [844, 414] on div "Happy Week Two! [DATE] You made it to Week Two of onboarding! Congrats! If you …" at bounding box center [590, 395] width 534 height 364
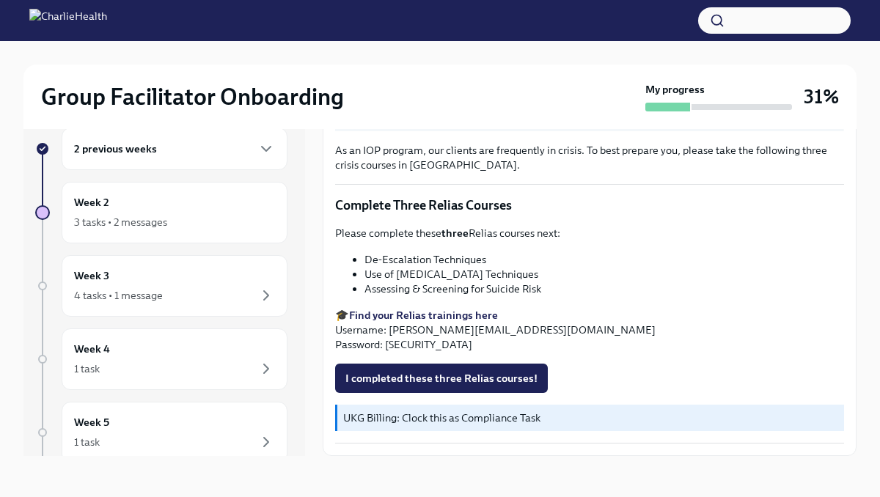
scroll to position [975, 0]
click at [403, 318] on strong "Find your Relias trainings here" at bounding box center [423, 315] width 149 height 13
click at [612, 279] on li "Use of [MEDICAL_DATA] Techniques" at bounding box center [604, 274] width 480 height 15
